Goal: Task Accomplishment & Management: Use online tool/utility

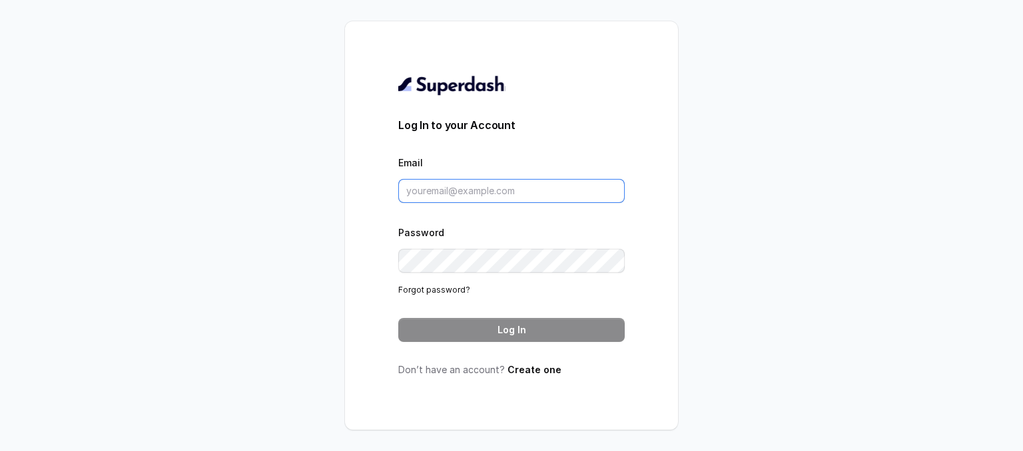
click at [438, 196] on input "Email" at bounding box center [511, 191] width 226 height 24
paste input "[PERSON_NAME][EMAIL_ADDRESS][DOMAIN_NAME]"
type input "[PERSON_NAME][EMAIL_ADDRESS][DOMAIN_NAME]"
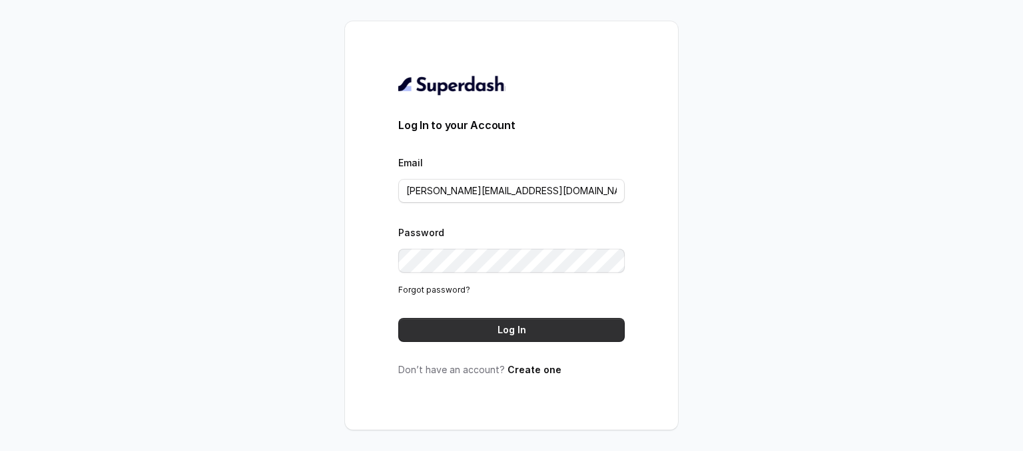
click at [514, 331] on button "Log In" at bounding box center [511, 330] width 226 height 24
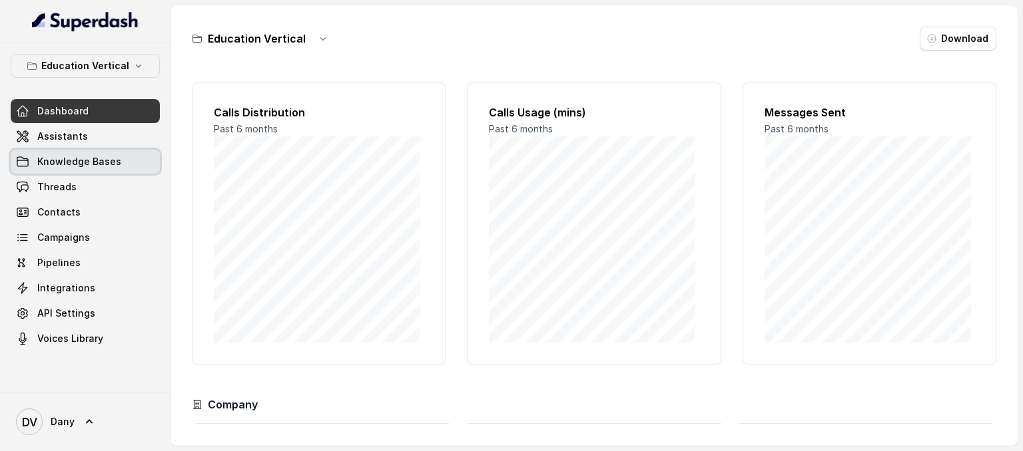
click at [89, 156] on span "Knowledge Bases" at bounding box center [79, 161] width 84 height 13
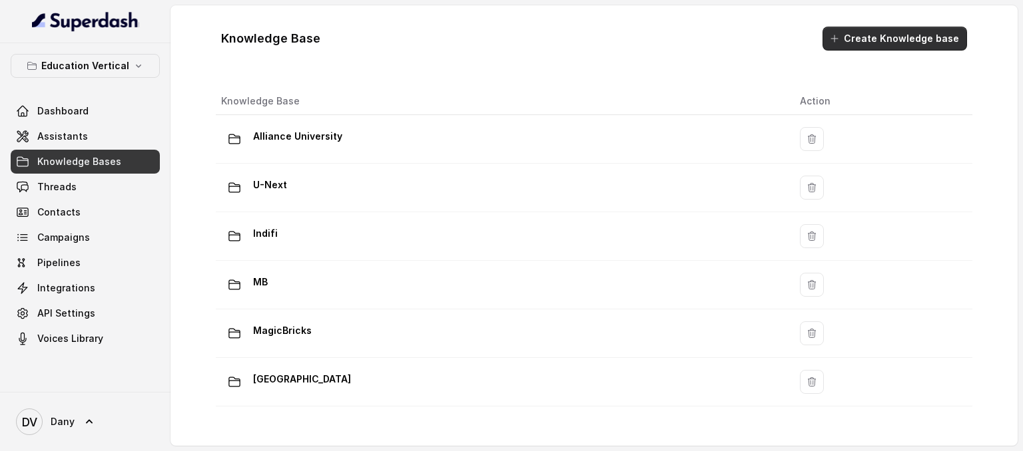
click at [881, 45] on button "Create Knowledge base" at bounding box center [894, 39] width 144 height 24
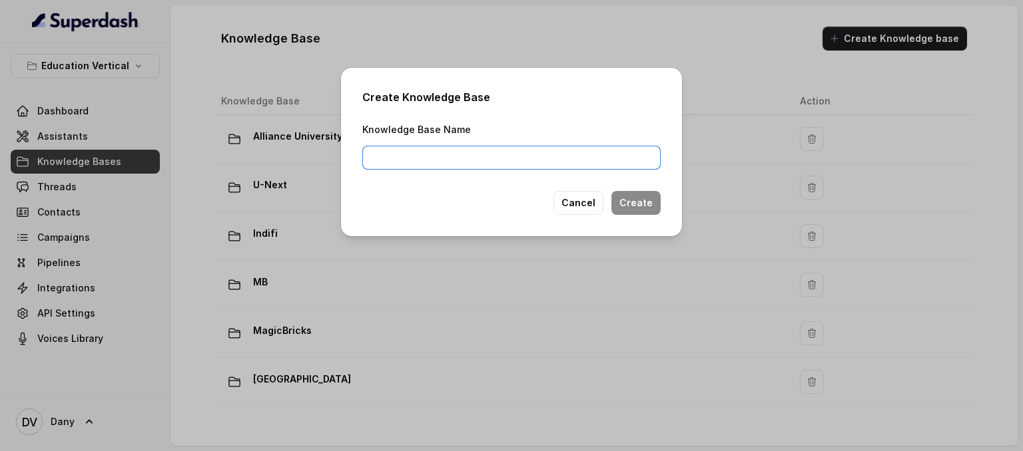
click at [525, 162] on input "Knowledge Base Name" at bounding box center [511, 158] width 298 height 24
click at [578, 200] on button "Cancel" at bounding box center [578, 203] width 50 height 24
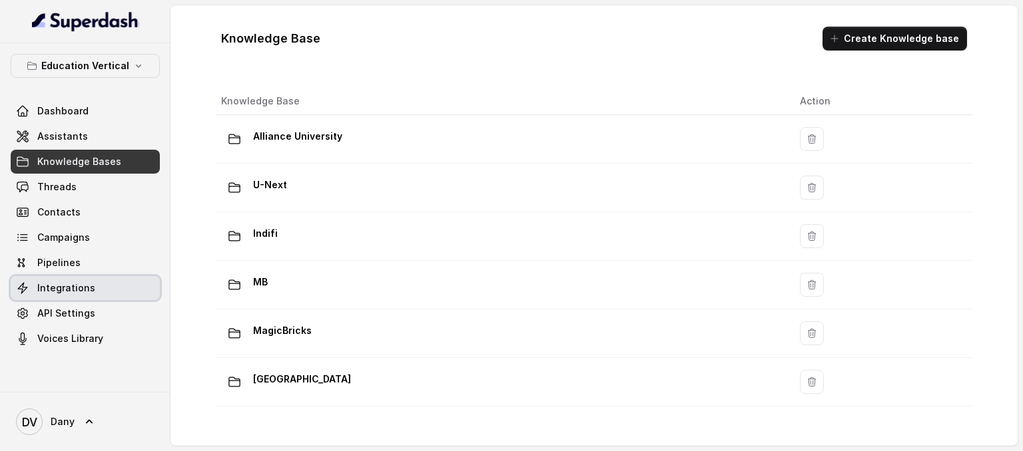
click at [85, 282] on span "Integrations" at bounding box center [66, 288] width 58 height 13
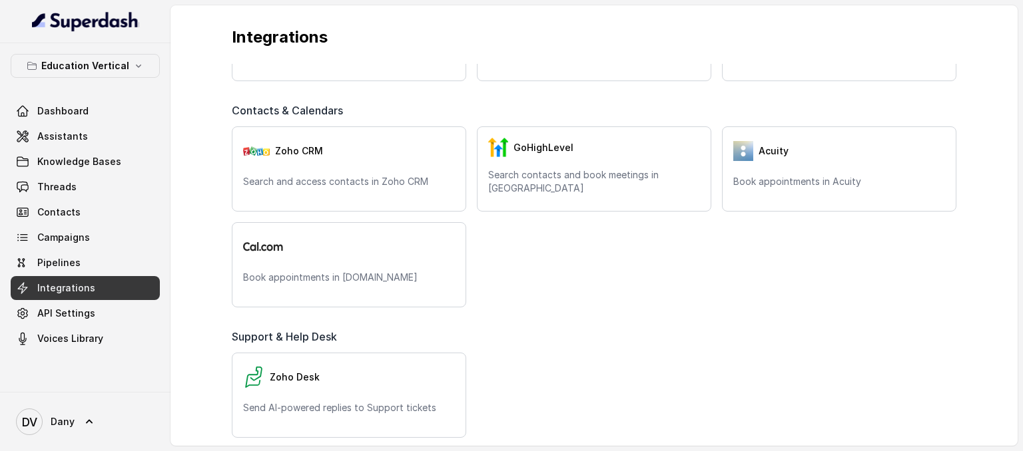
scroll to position [338, 0]
click at [88, 240] on link "Campaigns" at bounding box center [85, 238] width 149 height 24
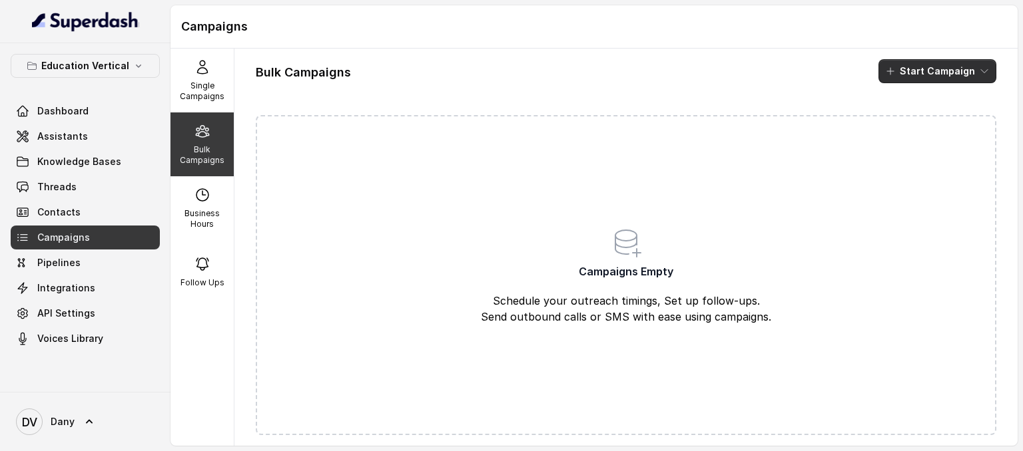
click at [917, 67] on button "Start Campaign" at bounding box center [937, 71] width 118 height 24
click at [751, 74] on div "Bulk Campaigns Start Campaign" at bounding box center [626, 71] width 740 height 24
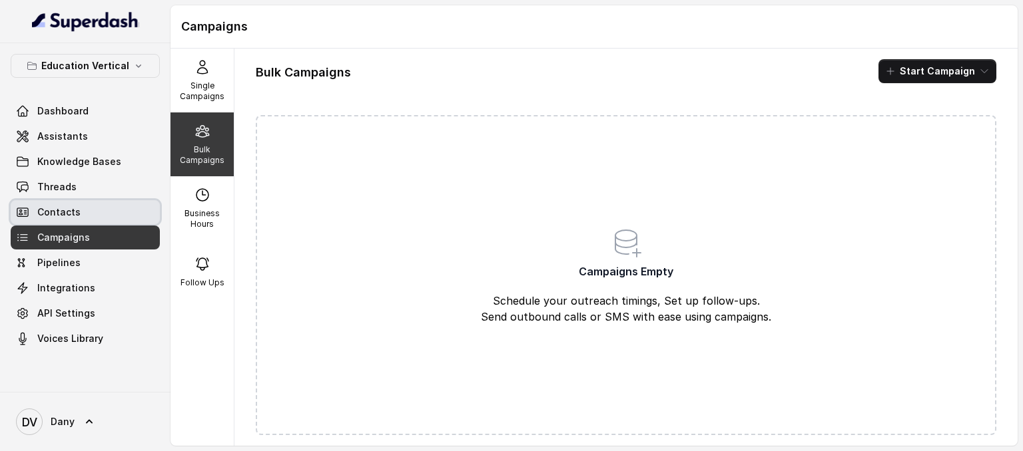
click at [67, 201] on link "Contacts" at bounding box center [85, 212] width 149 height 24
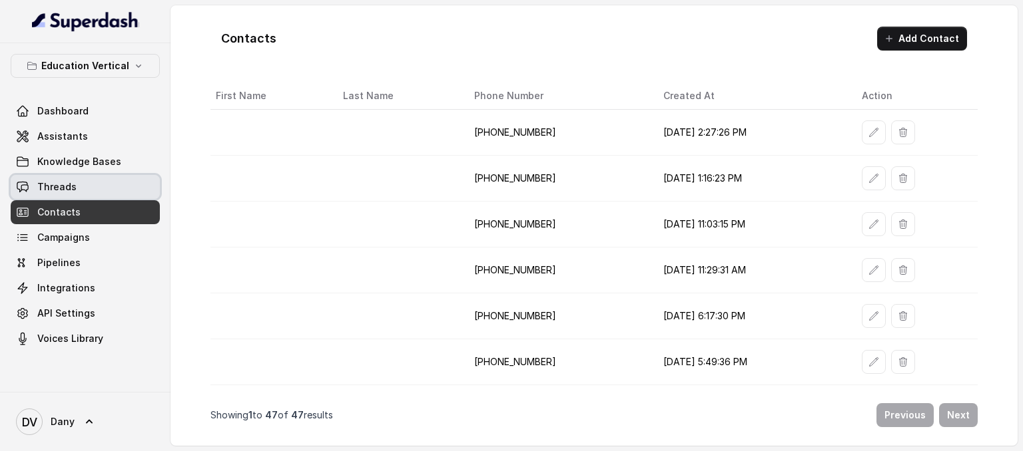
click at [84, 178] on link "Threads" at bounding box center [85, 187] width 149 height 24
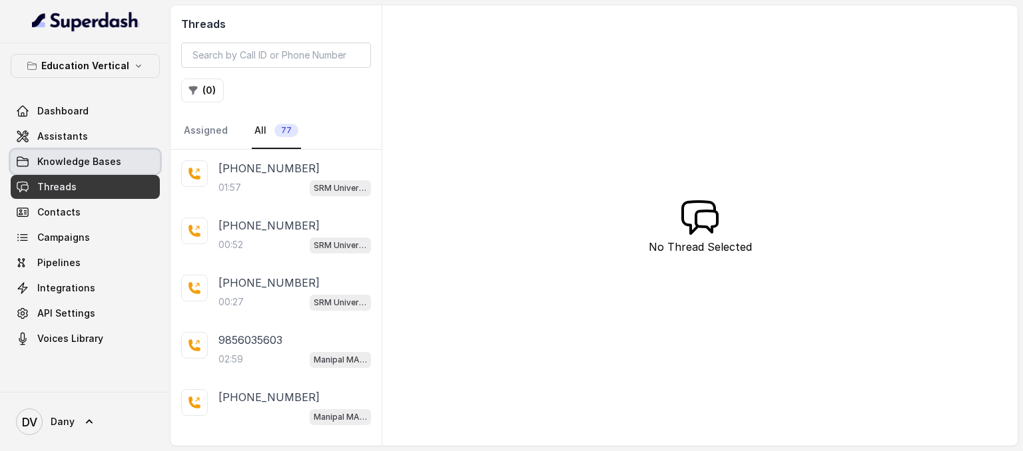
click at [91, 164] on span "Knowledge Bases" at bounding box center [79, 161] width 84 height 13
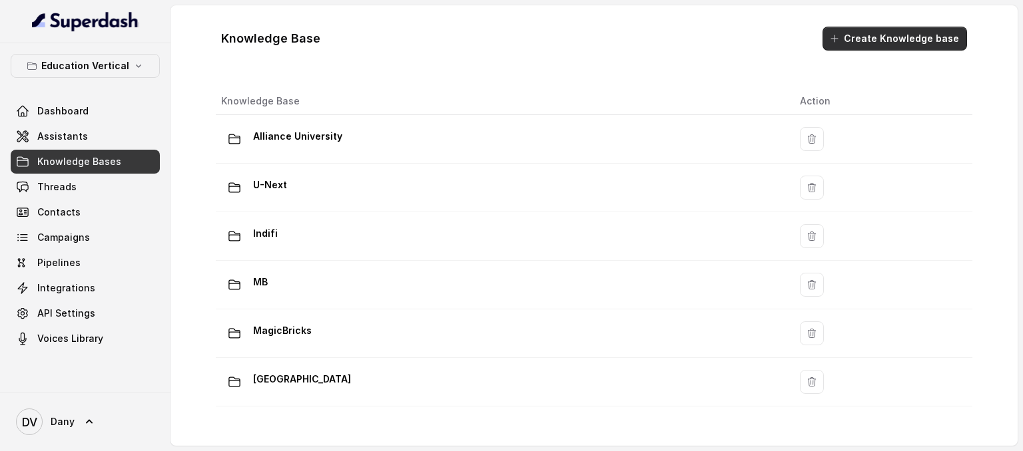
click at [928, 39] on button "Create Knowledge base" at bounding box center [894, 39] width 144 height 24
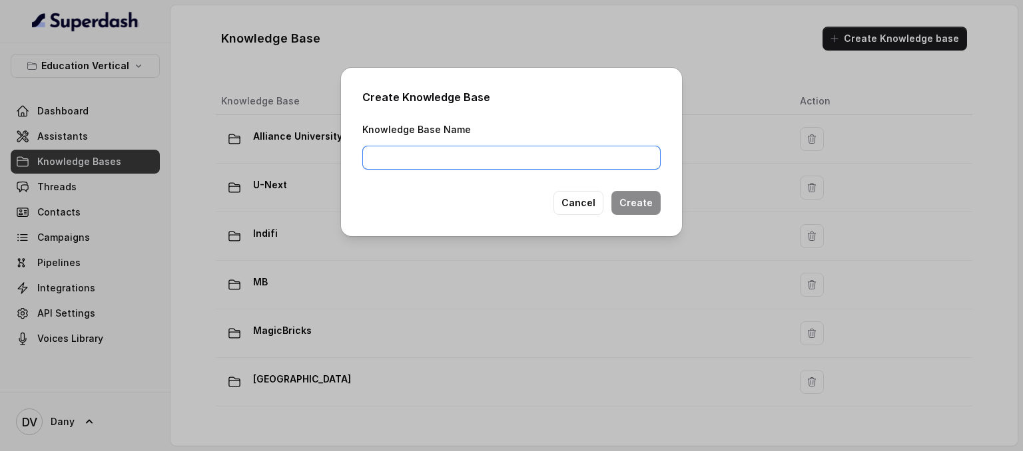
click at [517, 168] on input "Knowledge Base Name" at bounding box center [511, 158] width 298 height 24
click at [874, 126] on div "Create Knowledge Base Knowledge Base Name Cancel Create" at bounding box center [511, 225] width 1023 height 451
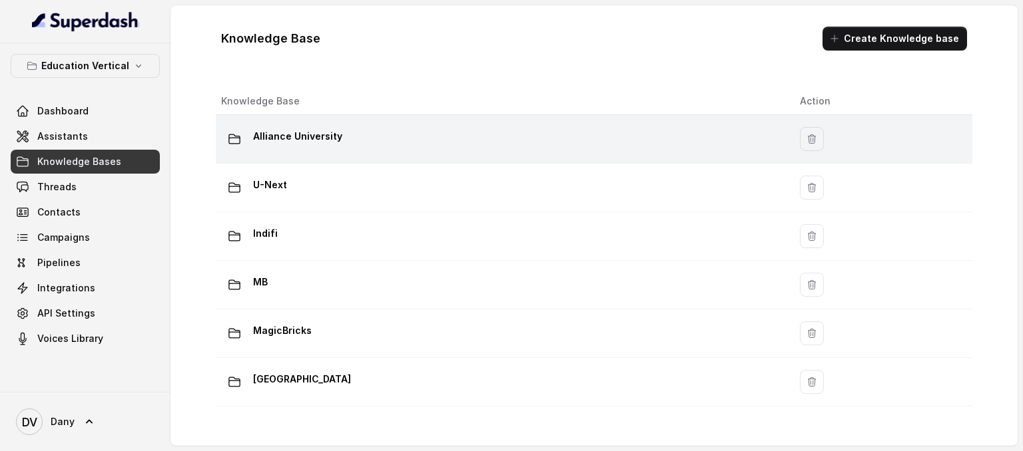
click at [305, 133] on p "Alliance University" at bounding box center [297, 136] width 89 height 21
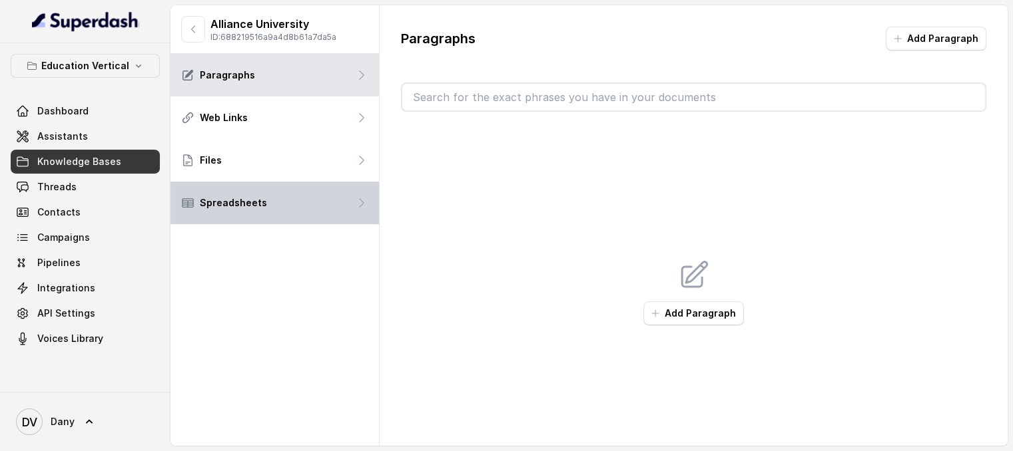
click at [280, 201] on div "Spreadsheets" at bounding box center [274, 203] width 208 height 43
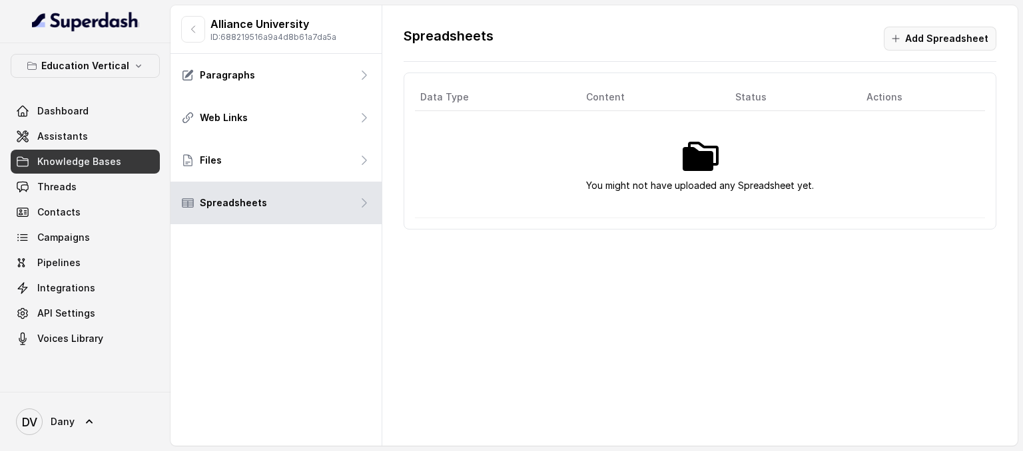
click at [939, 42] on button "Add Spreadsheet" at bounding box center [939, 39] width 113 height 24
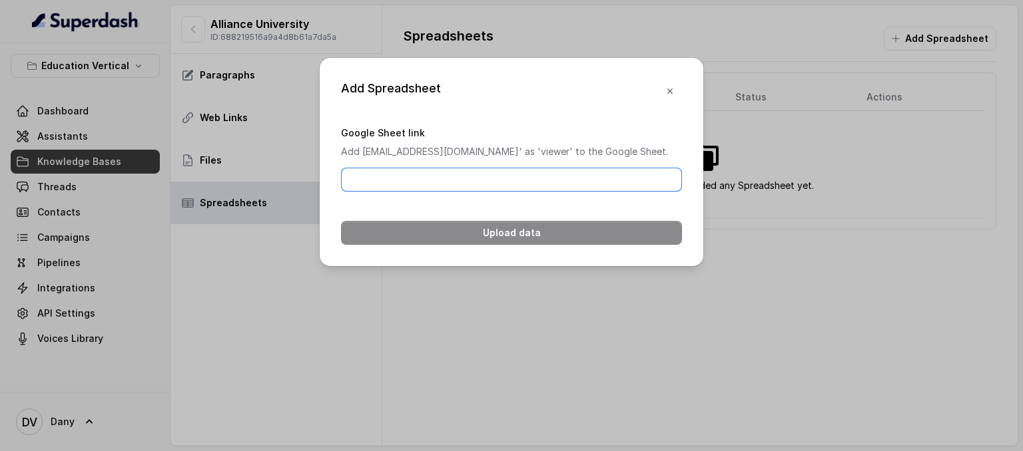
click at [525, 192] on input "Google Sheet link" at bounding box center [511, 180] width 341 height 24
click at [670, 91] on icon "button" at bounding box center [669, 91] width 11 height 11
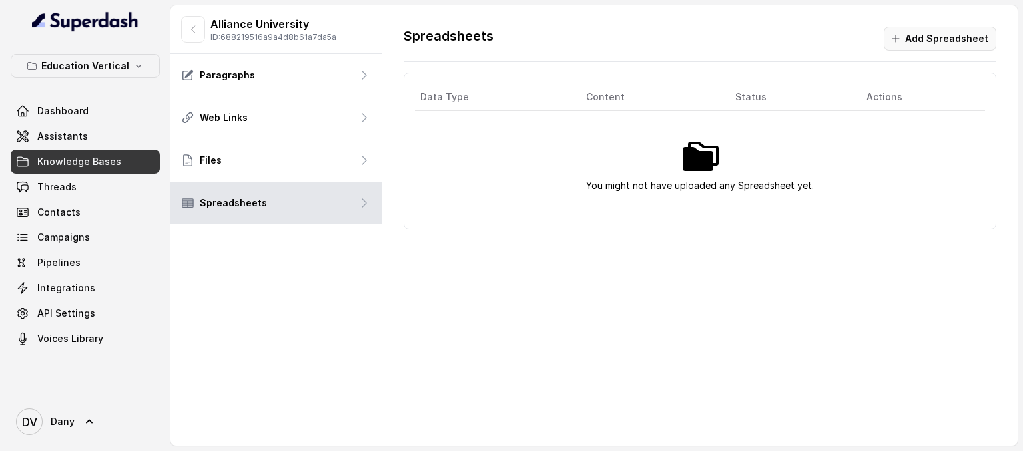
click at [902, 48] on button "Add Spreadsheet" at bounding box center [939, 39] width 113 height 24
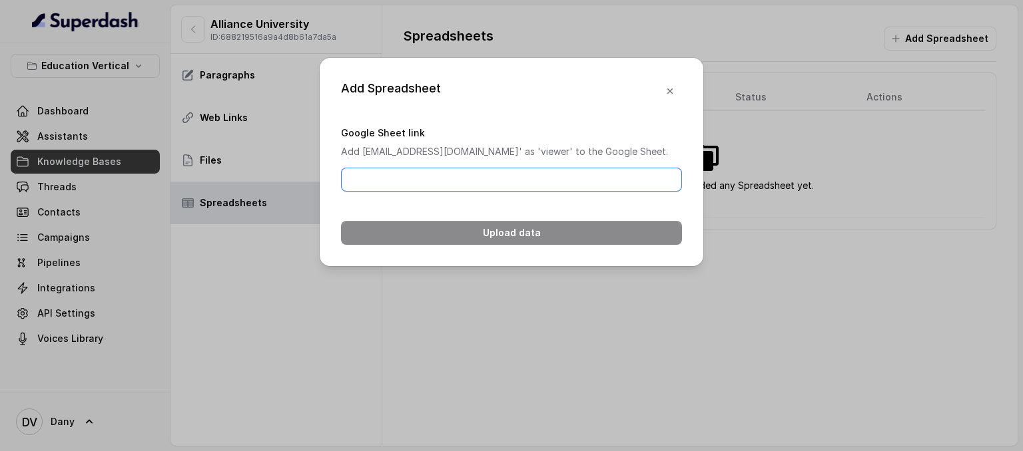
click at [495, 192] on input "Google Sheet link" at bounding box center [511, 180] width 341 height 24
click at [665, 91] on icon "button" at bounding box center [669, 91] width 11 height 11
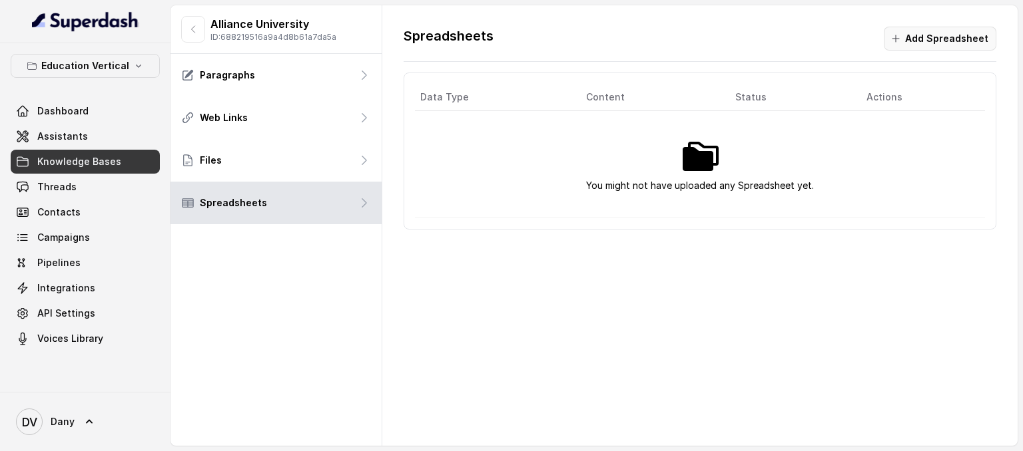
click at [908, 42] on button "Add Spreadsheet" at bounding box center [939, 39] width 113 height 24
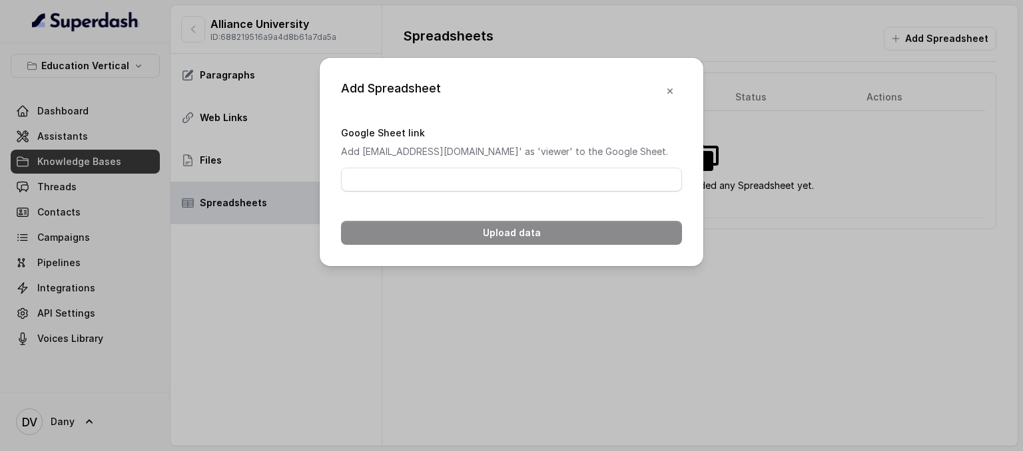
drag, startPoint x: 340, startPoint y: 122, endPoint x: 439, endPoint y: 164, distance: 107.7
click at [439, 164] on div "Add Spreadsheet Google Sheet link Add 'superdash@superdash-382709.iam.gservicea…" at bounding box center [511, 162] width 383 height 208
copy p "Add 'superdash@superdash-382709.iam.gserviceaccount.com' as 'viewer' to the Goo…"
